Goal: Information Seeking & Learning: Learn about a topic

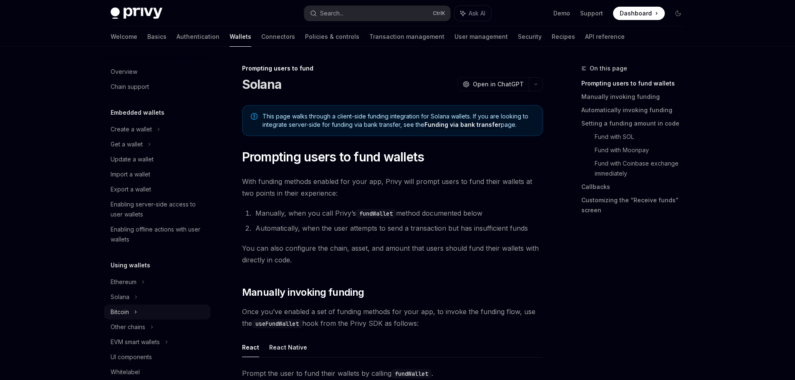
scroll to position [203, 0]
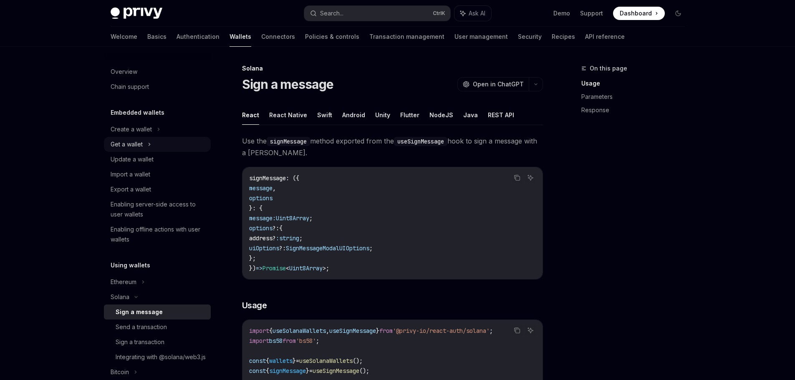
click at [137, 148] on div "Get a wallet" at bounding box center [127, 144] width 32 height 10
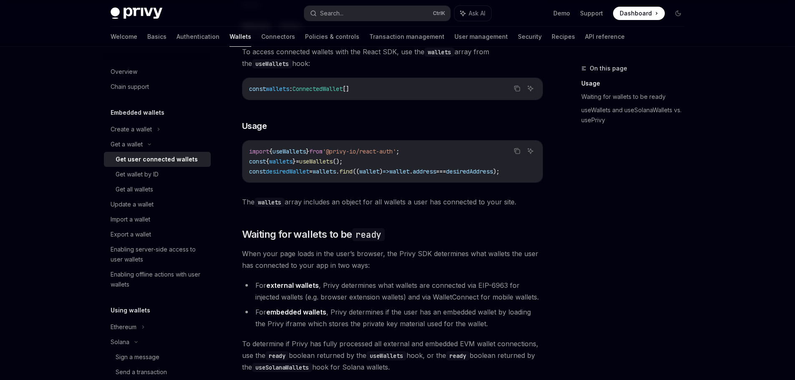
scroll to position [139, 0]
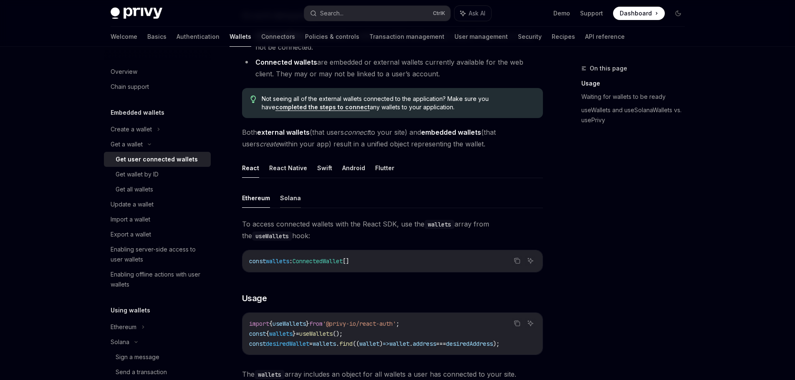
click at [293, 197] on button "Solana" at bounding box center [290, 198] width 21 height 20
type textarea "*"
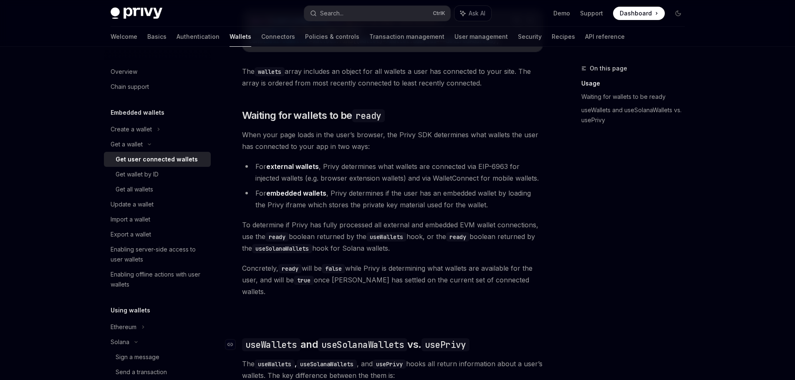
scroll to position [411, 0]
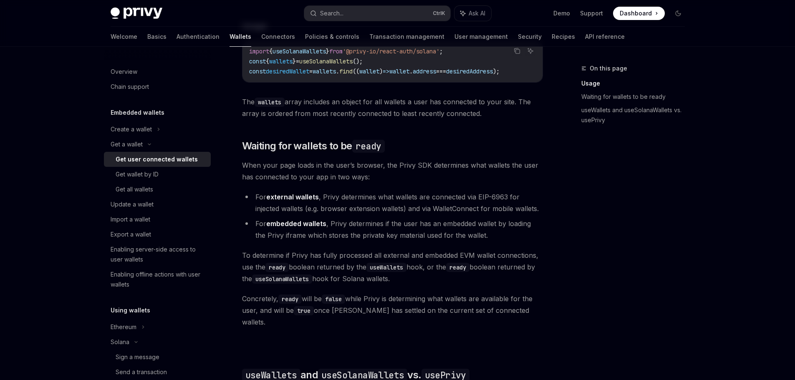
click at [274, 106] on code "wallets" at bounding box center [269, 102] width 30 height 9
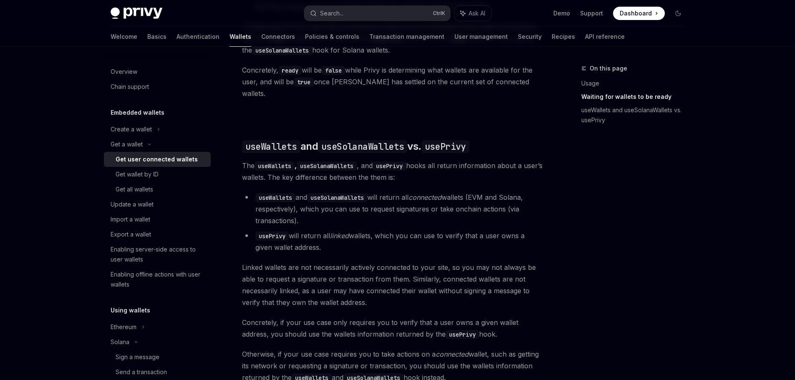
scroll to position [759, 0]
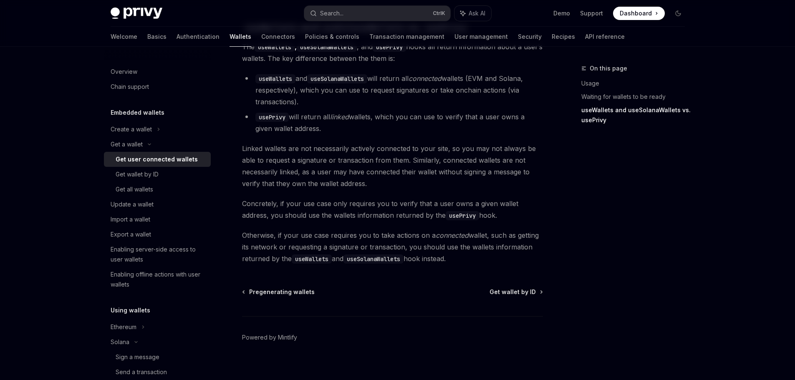
click at [372, 254] on code "useSolanaWallets" at bounding box center [373, 258] width 60 height 9
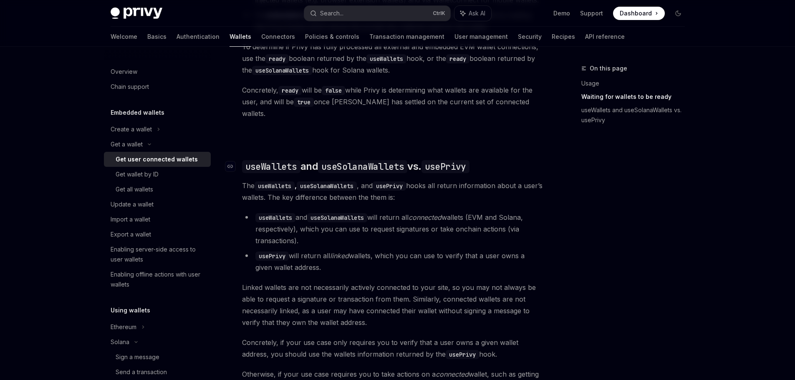
click at [348, 160] on code "useSolanaWallets" at bounding box center [362, 166] width 89 height 13
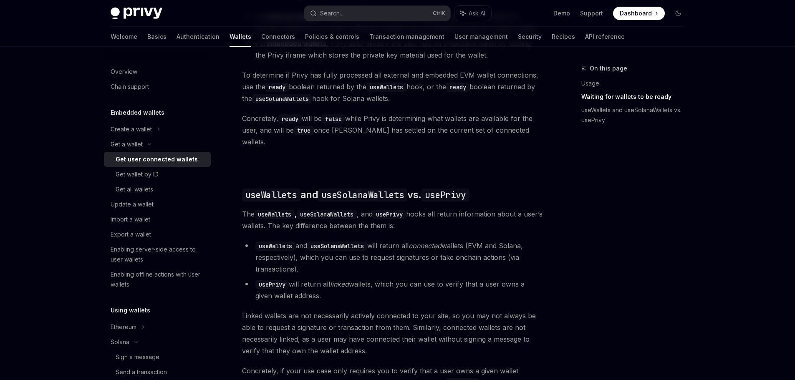
scroll to position [569, 0]
